Goal: Check status: Check status

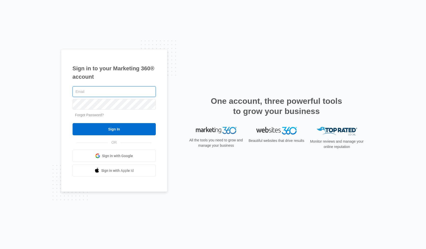
type input "[PERSON_NAME][EMAIL_ADDRESS][PERSON_NAME][DOMAIN_NAME]"
click at [114, 126] on input "Sign In" at bounding box center [114, 129] width 83 height 12
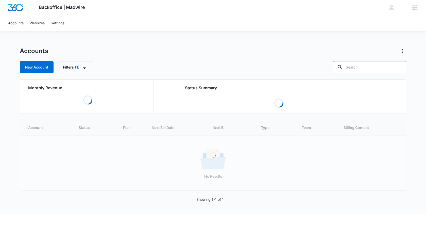
click at [360, 69] on input "text" at bounding box center [369, 67] width 73 height 12
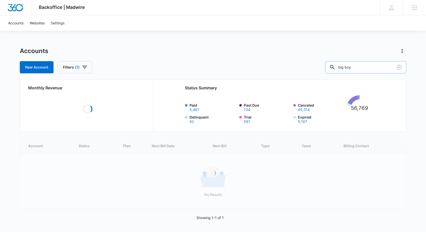
type input "big boy"
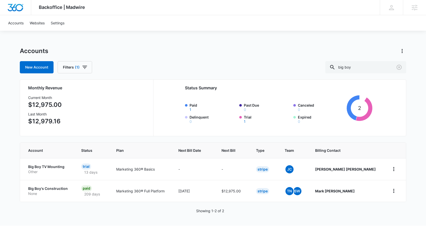
click at [49, 187] on p "Big Boy's Construction" at bounding box center [48, 188] width 41 height 5
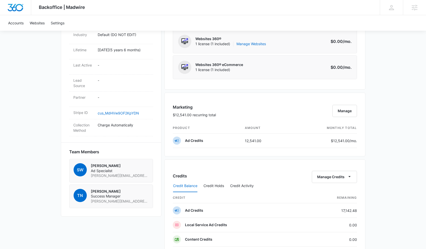
scroll to position [304, 0]
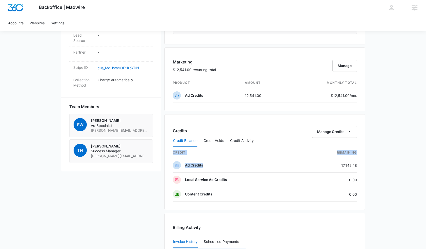
drag, startPoint x: 352, startPoint y: 164, endPoint x: 362, endPoint y: 165, distance: 9.9
click at [361, 165] on div "Credits Manage Credits Credit Balance Credit Holds Credit Activity credit Remai…" at bounding box center [264, 162] width 201 height 96
click at [362, 165] on div "Credits Manage Credits Credit Balance Credit Holds Credit Activity credit Remai…" at bounding box center [264, 162] width 201 height 96
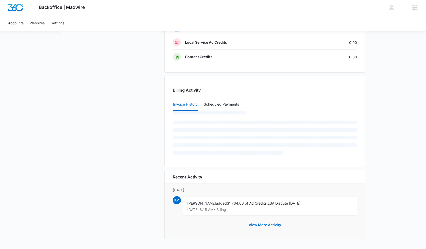
scroll to position [441, 0]
click at [270, 226] on button "View More Activity" at bounding box center [265, 225] width 43 height 12
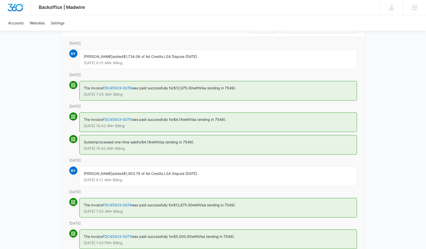
scroll to position [31, 0]
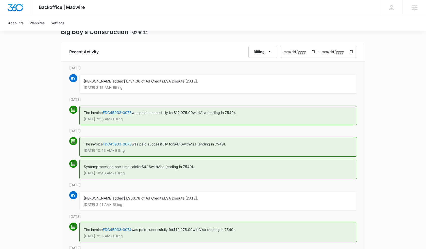
click at [307, 53] on input "2025-08-09" at bounding box center [298, 52] width 37 height 12
type input "2025-03-01"
click at [385, 70] on div "Backoffice | Madwire Apps Settings Tommy Nagel tommy.nagel@madwire.com My Profi…" at bounding box center [213, 182] width 426 height 427
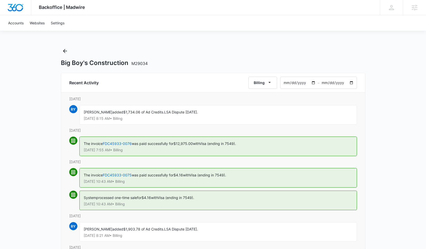
scroll to position [0, 0]
